Goal: Transaction & Acquisition: Purchase product/service

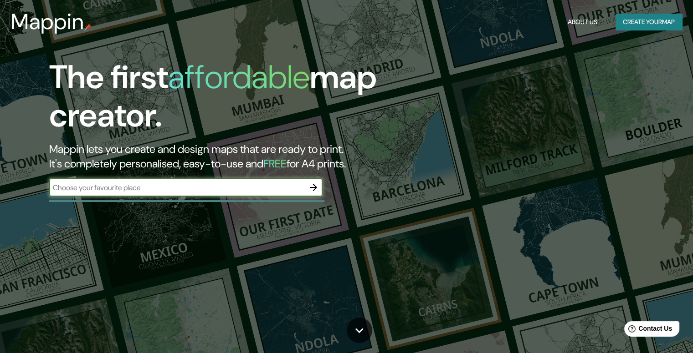
click at [311, 183] on icon "button" at bounding box center [313, 187] width 11 height 11
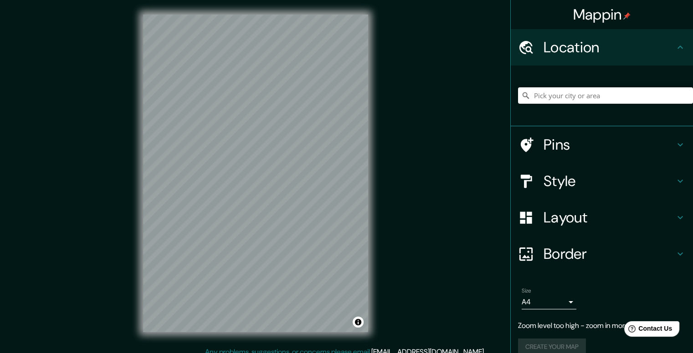
click at [391, 159] on div "Mappin Location Pins Style Layout Border Choose a border. Hint : you can make l…" at bounding box center [346, 181] width 693 height 362
click at [561, 92] on input "Pick your city or area" at bounding box center [605, 95] width 175 height 16
paste input "[STREET_ADDRESS]"
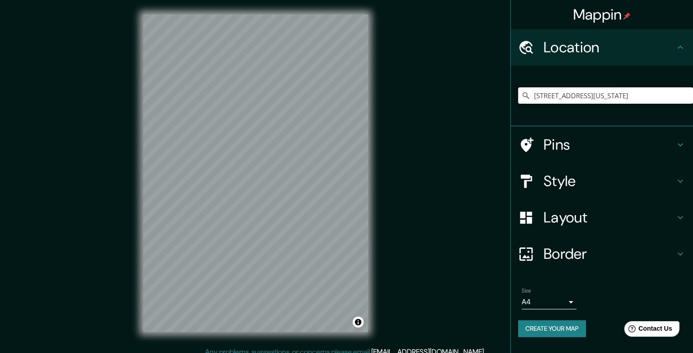
type input "[STREET_ADDRESS][US_STATE]"
click at [576, 186] on h4 "Style" at bounding box center [608, 181] width 131 height 18
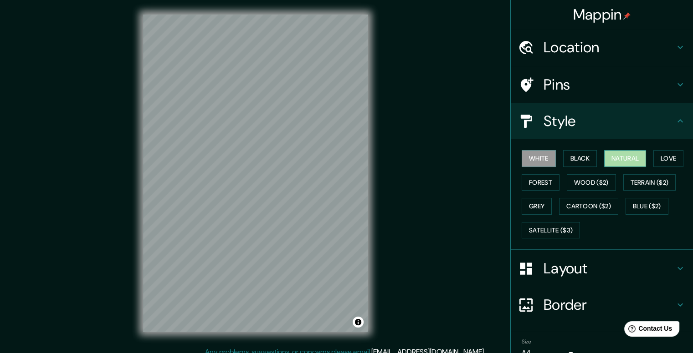
click at [617, 159] on button "Natural" at bounding box center [625, 158] width 42 height 17
click at [660, 159] on button "Love" at bounding box center [668, 158] width 30 height 17
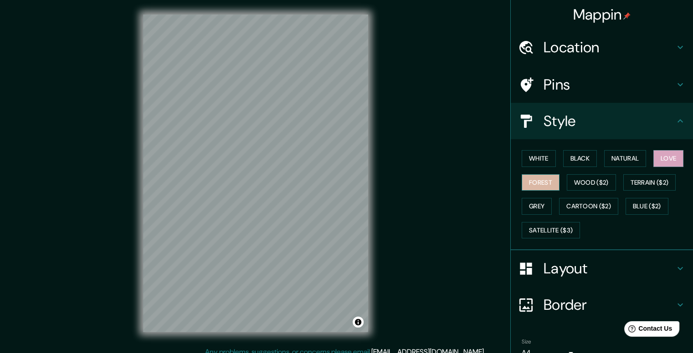
click at [541, 179] on button "Forest" at bounding box center [540, 182] width 38 height 17
click at [581, 179] on button "Wood ($2)" at bounding box center [590, 182] width 49 height 17
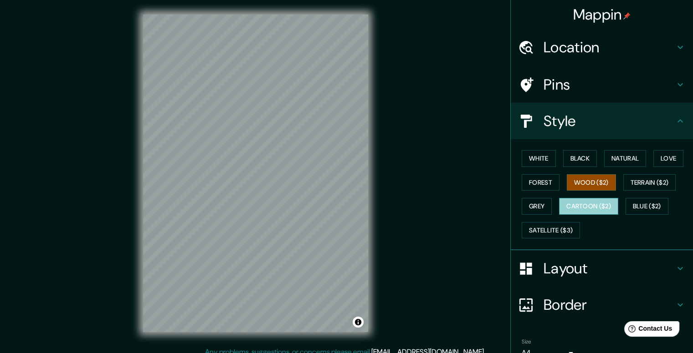
click at [596, 203] on button "Cartoon ($2)" at bounding box center [588, 206] width 59 height 17
click at [539, 211] on button "Grey" at bounding box center [536, 206] width 30 height 17
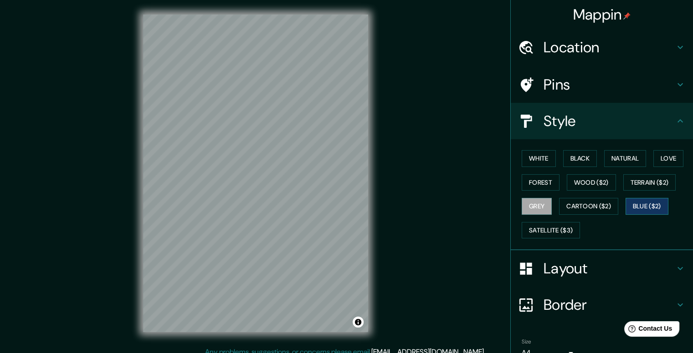
click at [637, 205] on button "Blue ($2)" at bounding box center [646, 206] width 43 height 17
click at [573, 198] on button "Cartoon ($2)" at bounding box center [588, 206] width 59 height 17
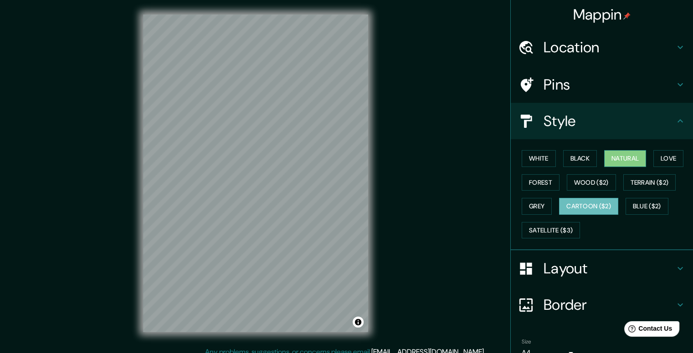
click at [605, 163] on button "Natural" at bounding box center [625, 158] width 42 height 17
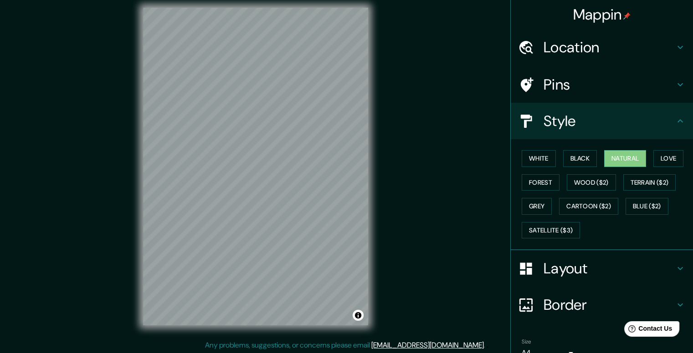
scroll to position [8, 0]
